Goal: Information Seeking & Learning: Find specific fact

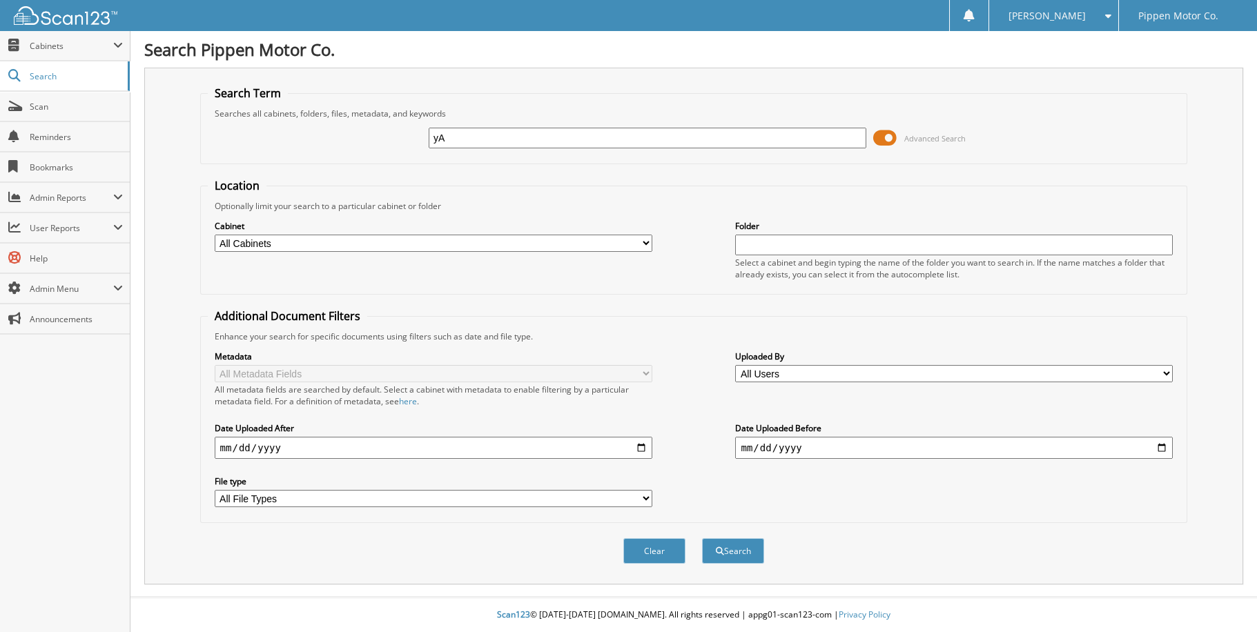
type input "y"
type input "[PERSON_NAME] gmc"
click at [641, 238] on select "All Cabinets ACCOUNTING CAR DEALS MONTH END PARTS INVOICE REPAIR ORDERS Needs F…" at bounding box center [434, 243] width 438 height 17
select select "5338"
click at [215, 235] on select "All Cabinets ACCOUNTING CAR DEALS MONTH END PARTS INVOICE REPAIR ORDERS Needs F…" at bounding box center [434, 243] width 438 height 17
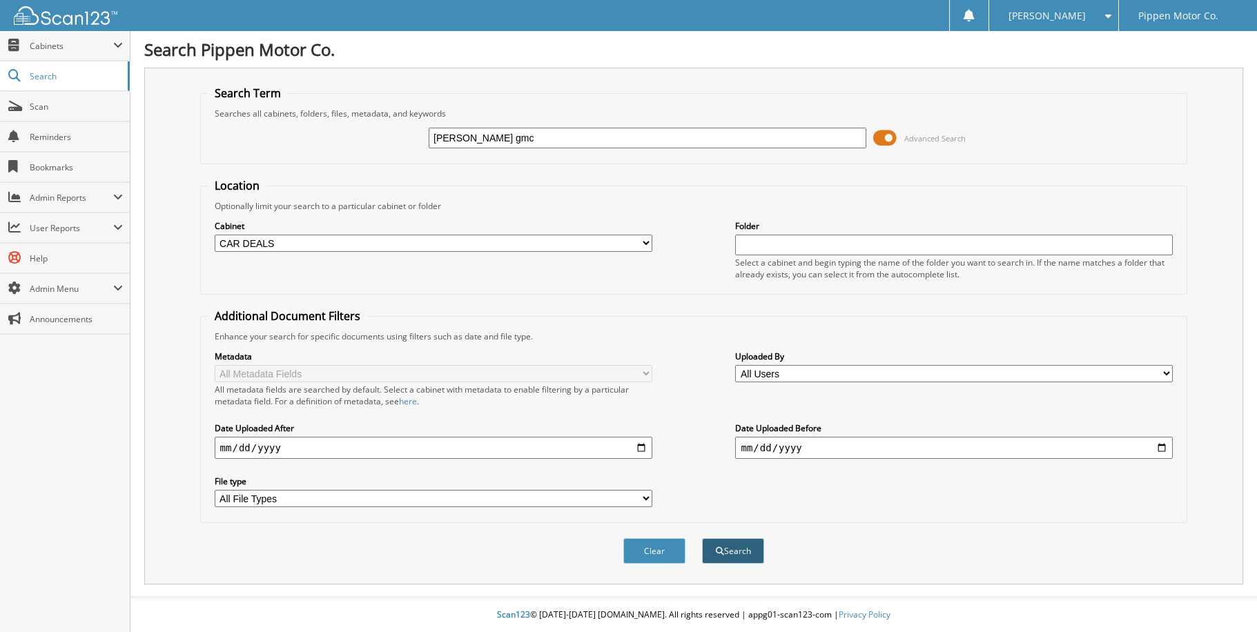
click at [731, 542] on button "Search" at bounding box center [733, 551] width 62 height 26
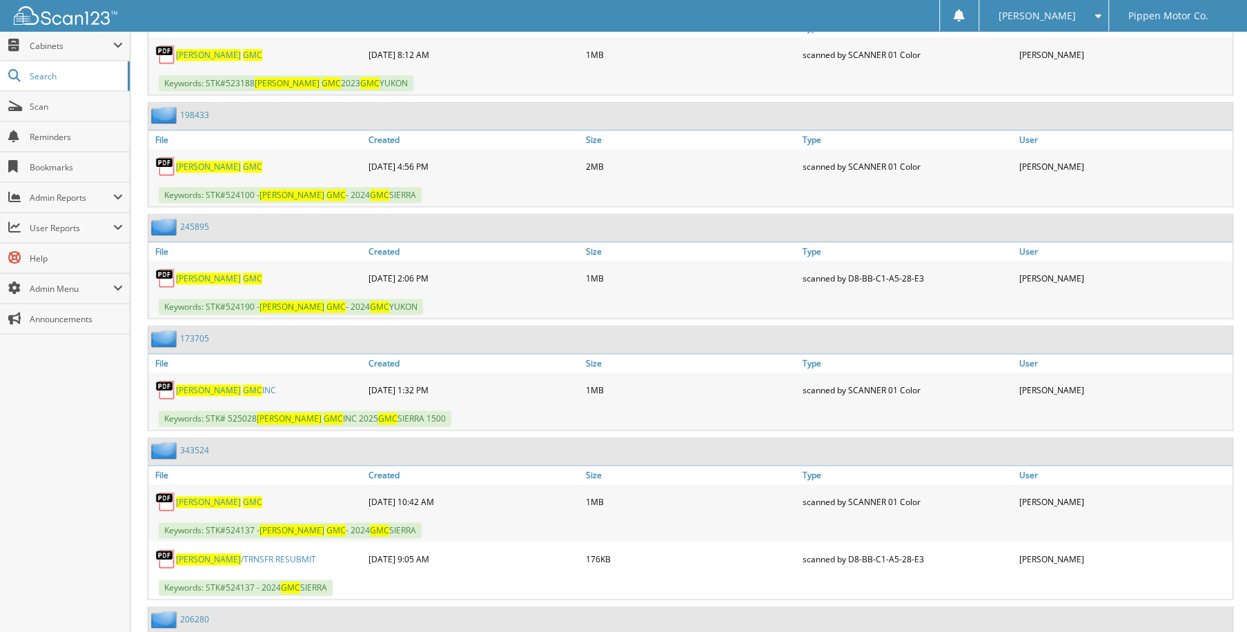
scroll to position [1051, 0]
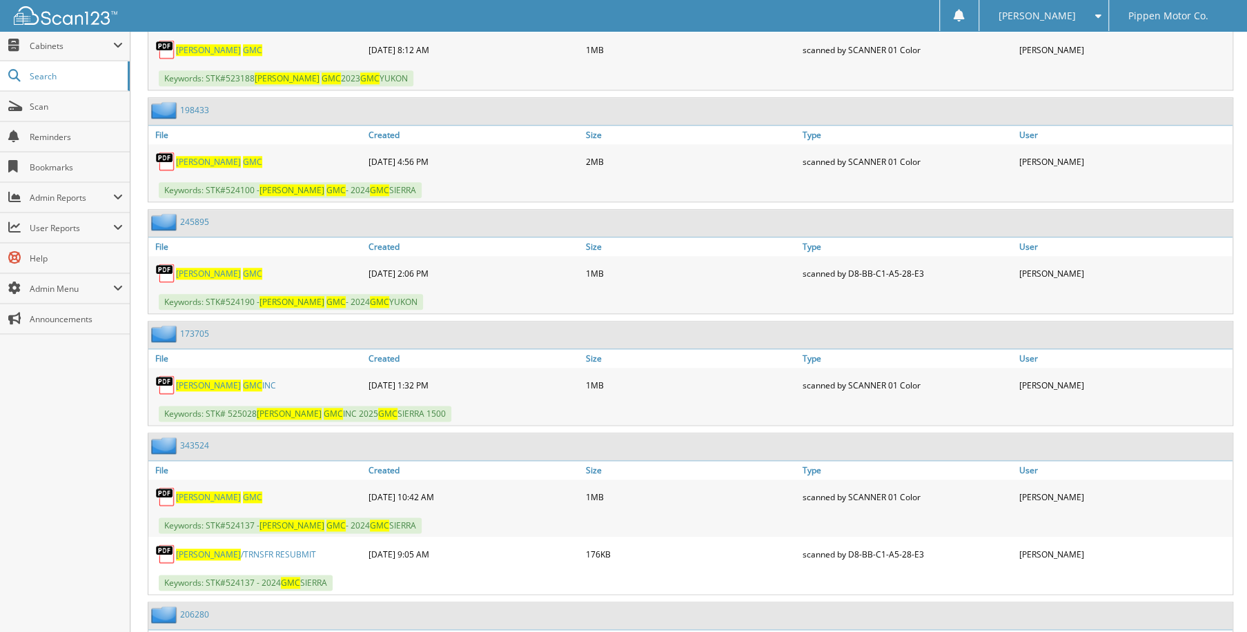
click at [191, 268] on span "[PERSON_NAME]" at bounding box center [208, 274] width 65 height 12
